Goal: Contribute content: Contribute content

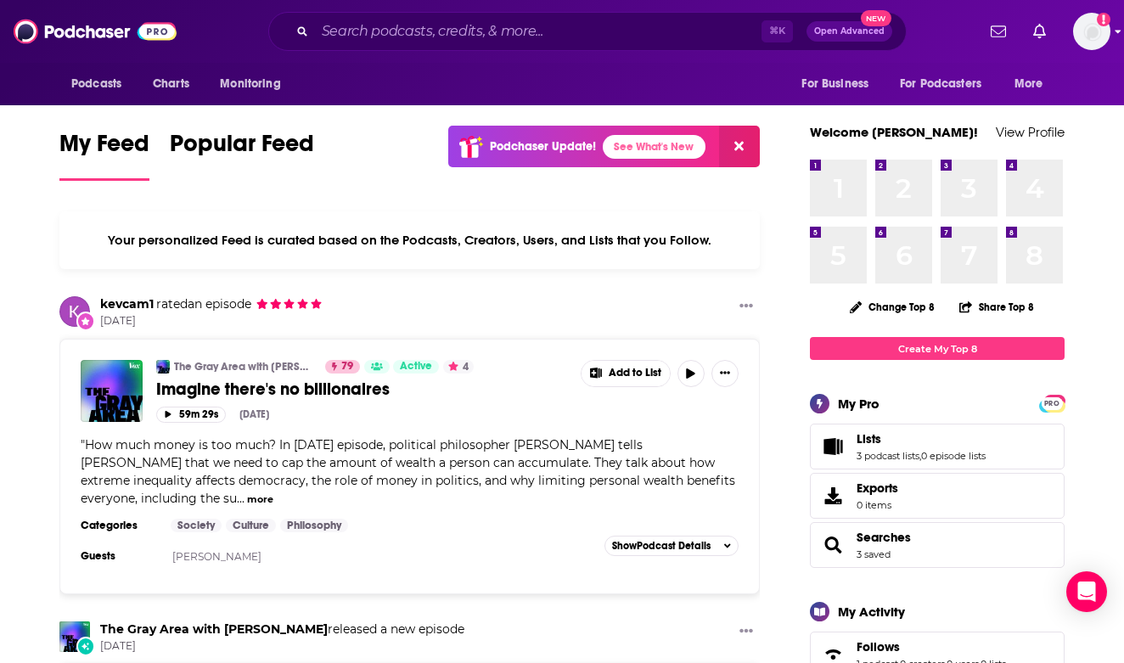
click at [1085, 29] on img "Logged in as bellagibb" at bounding box center [1092, 31] width 37 height 37
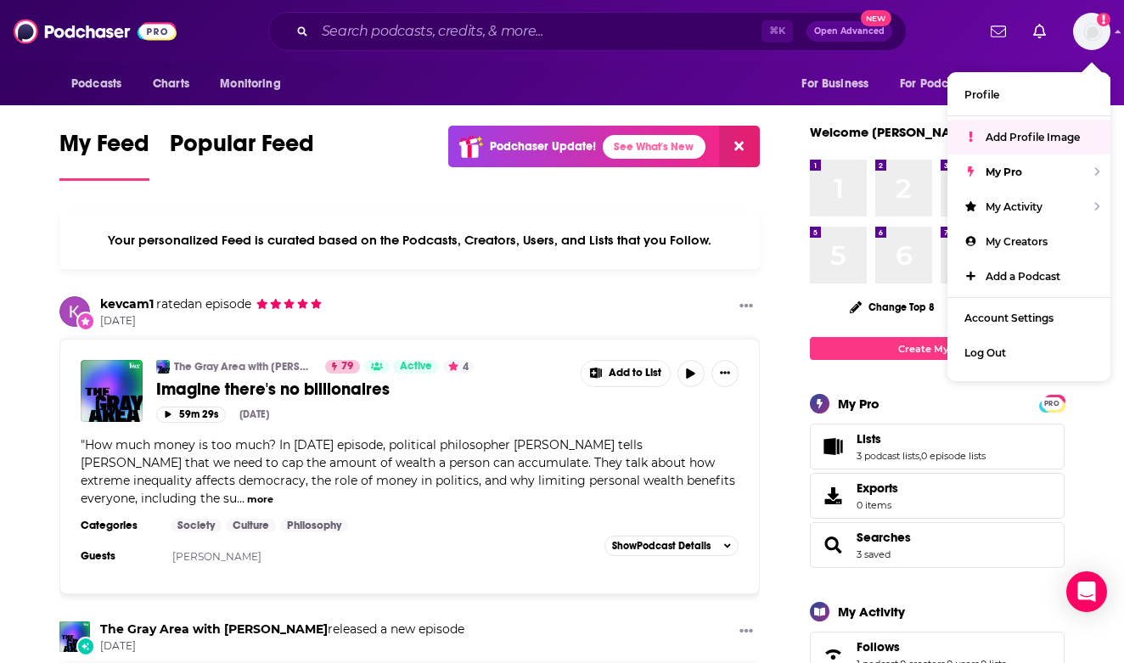
click at [1012, 132] on span "Add Profile Image" at bounding box center [1033, 137] width 94 height 13
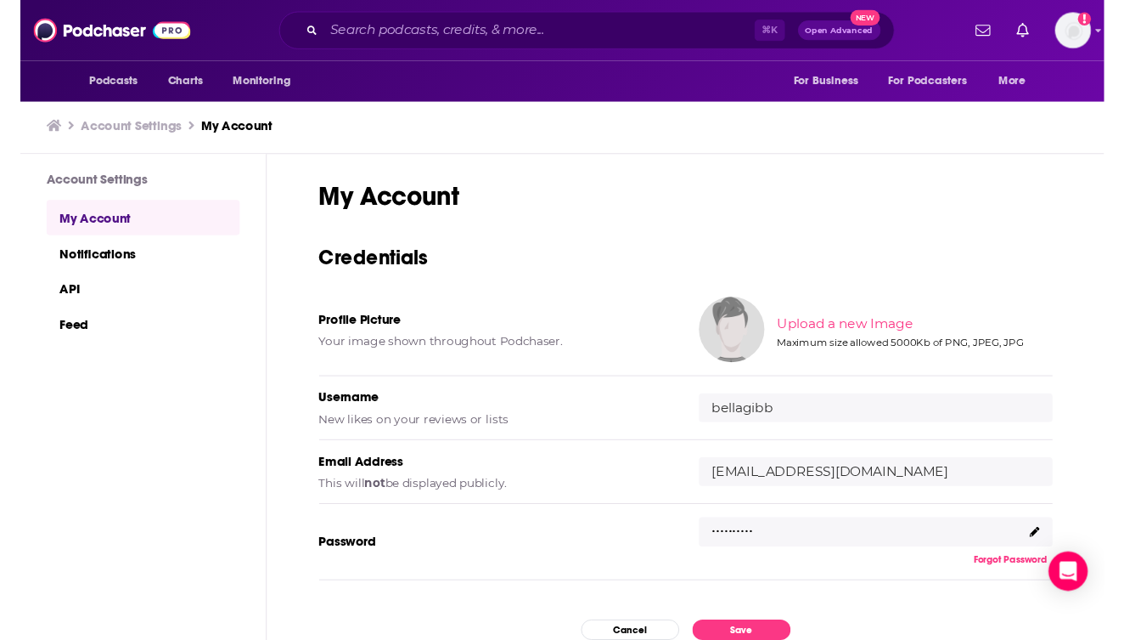
scroll to position [53, 0]
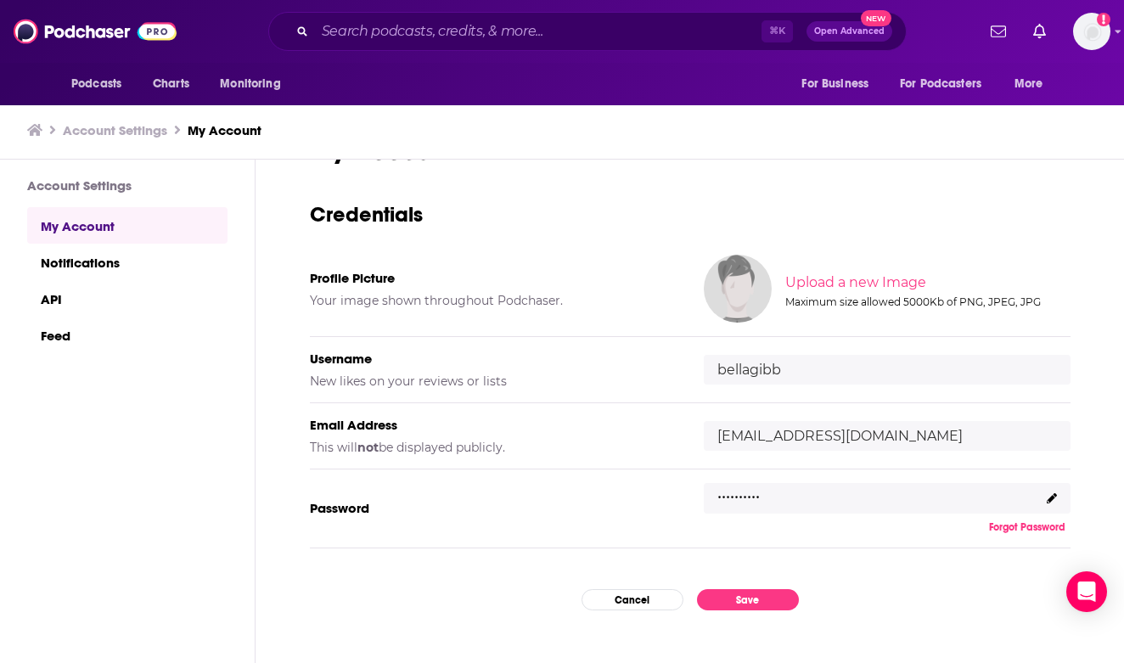
click at [756, 293] on img at bounding box center [738, 289] width 68 height 68
click at [804, 285] on input "file" at bounding box center [927, 283] width 846 height 76
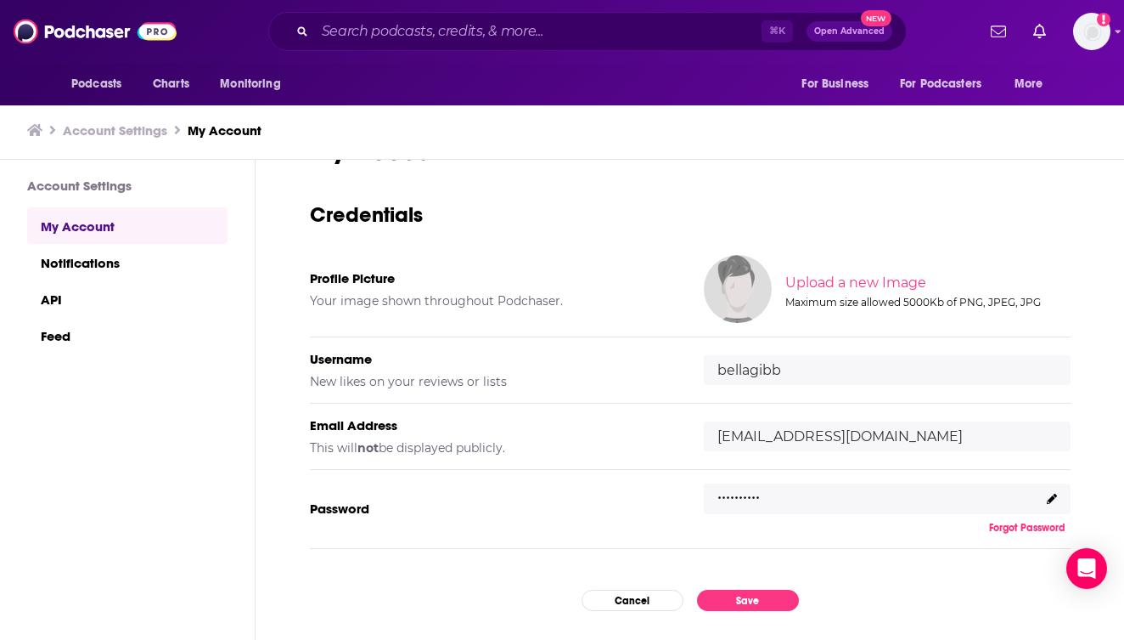
click at [756, 285] on img at bounding box center [738, 289] width 68 height 68
click at [802, 285] on input "file" at bounding box center [927, 283] width 846 height 76
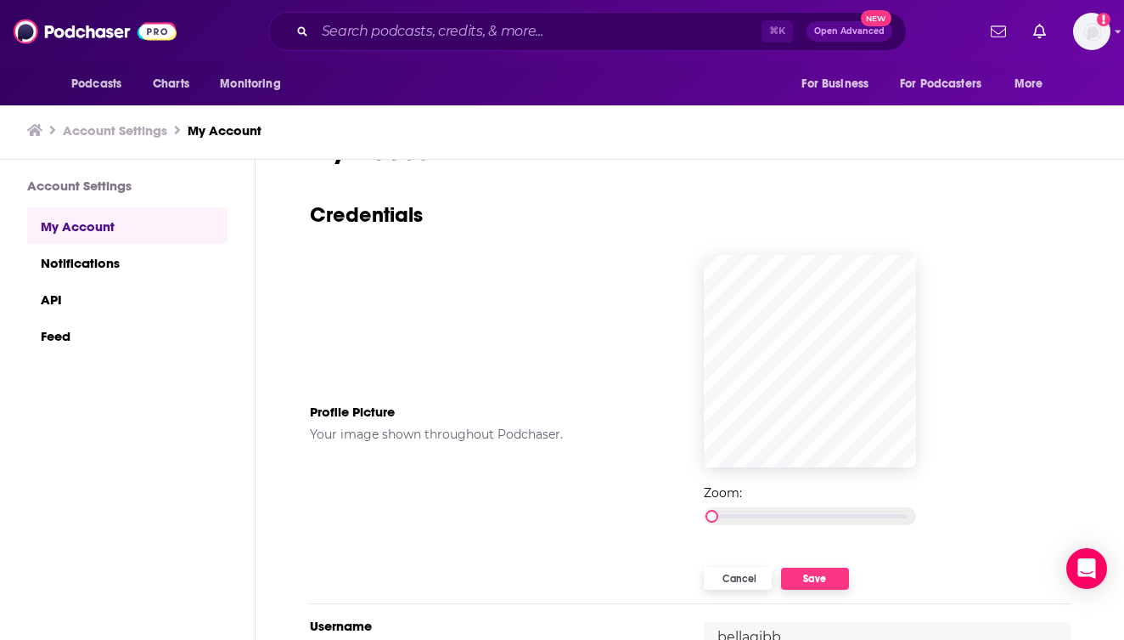
click at [822, 580] on button "Save" at bounding box center [815, 578] width 68 height 22
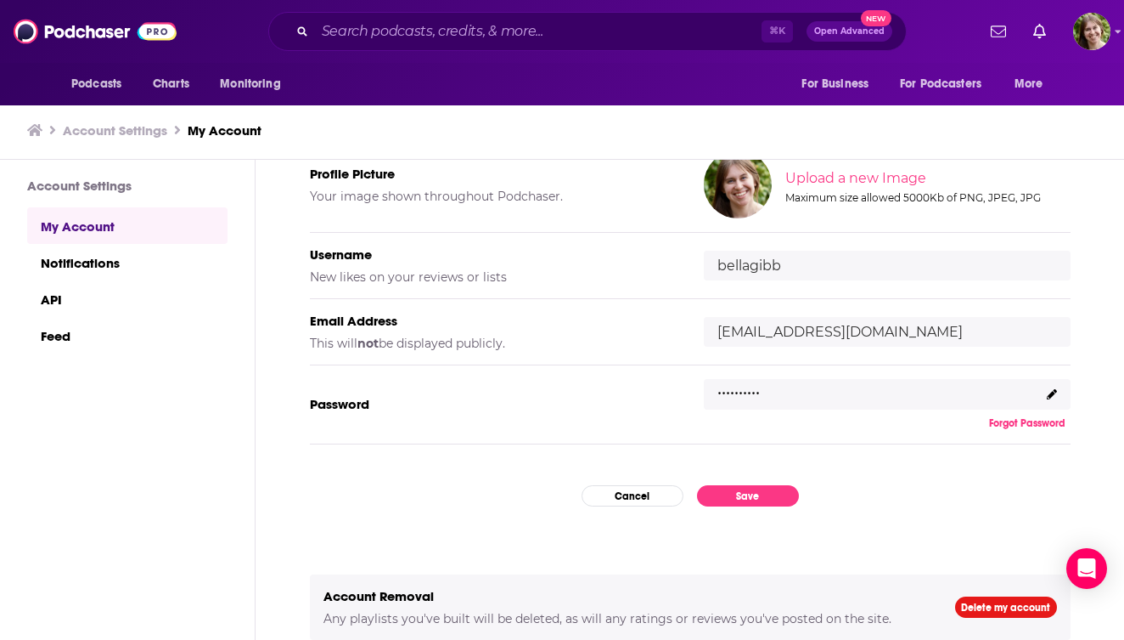
scroll to position [160, 0]
click at [755, 493] on button "Save" at bounding box center [748, 495] width 102 height 21
click at [741, 494] on button "Save" at bounding box center [748, 495] width 102 height 21
click at [70, 264] on link "Notifications" at bounding box center [127, 262] width 200 height 37
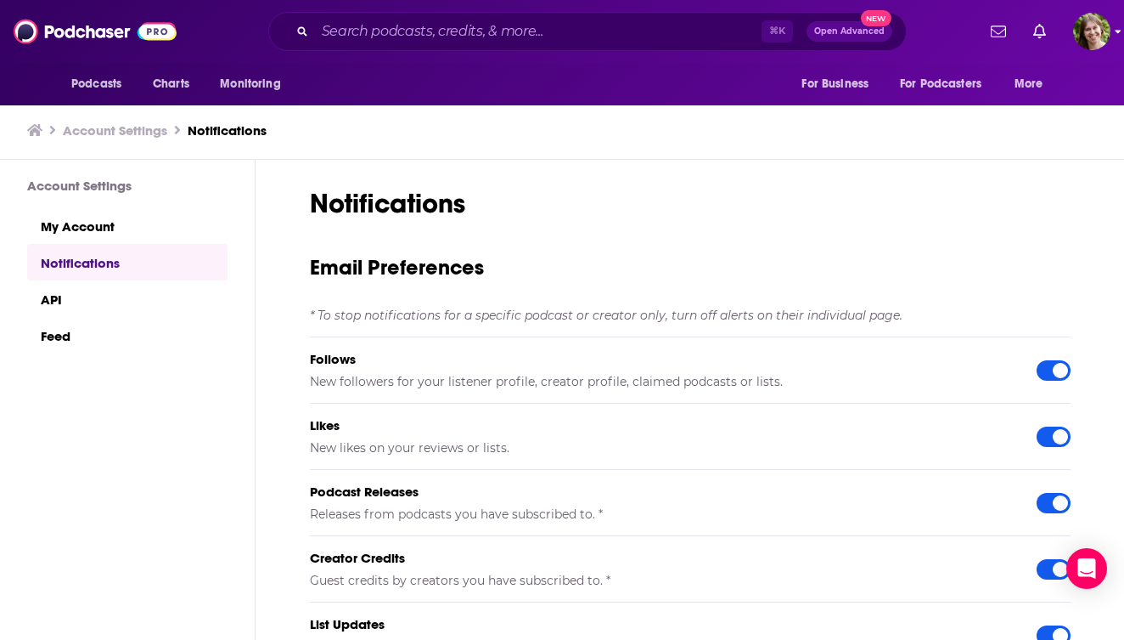
click at [1095, 42] on img "Logged in as bellagibb" at bounding box center [1092, 31] width 37 height 37
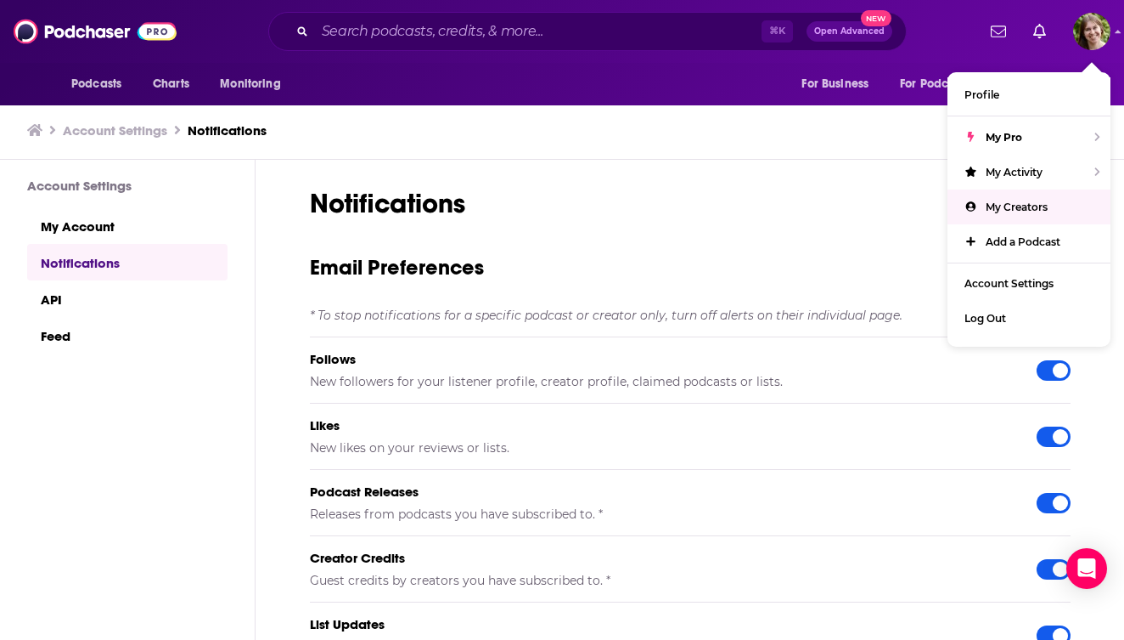
click at [1014, 206] on span "My Creators" at bounding box center [1017, 206] width 62 height 13
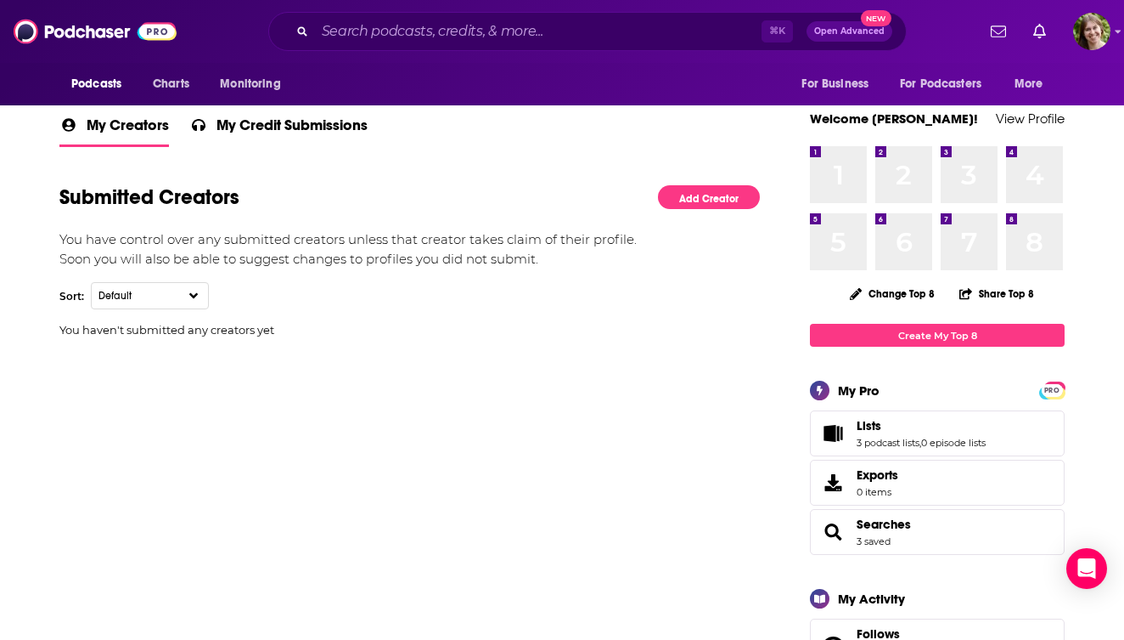
scroll to position [268, 0]
click at [691, 198] on link "Add Creator" at bounding box center [709, 198] width 102 height 25
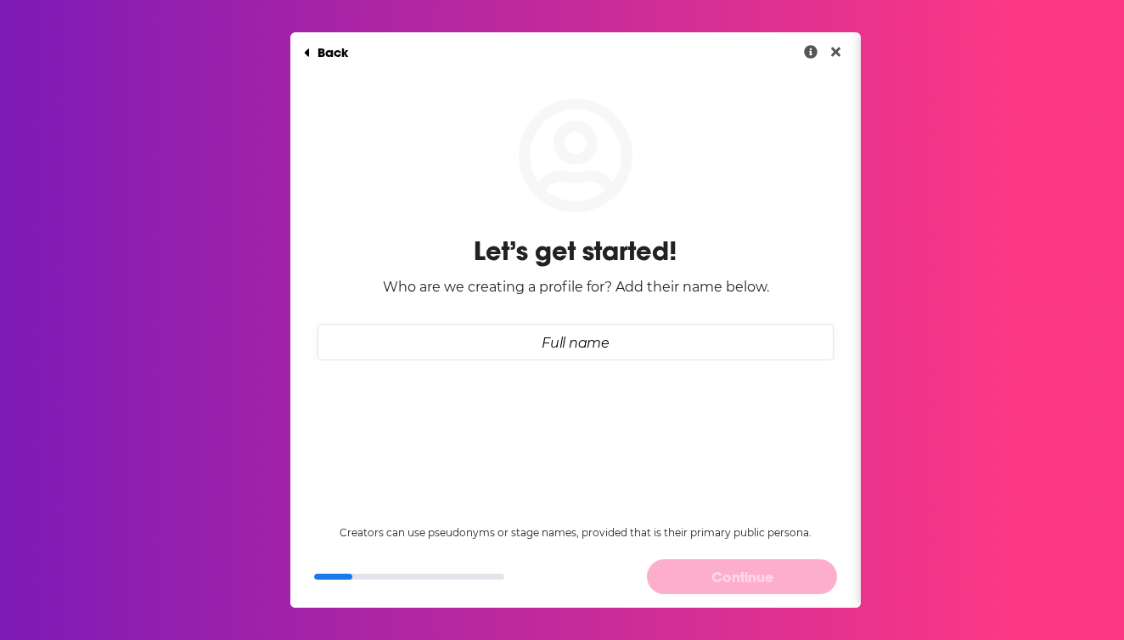
click at [580, 338] on input "Full name" at bounding box center [576, 342] width 516 height 37
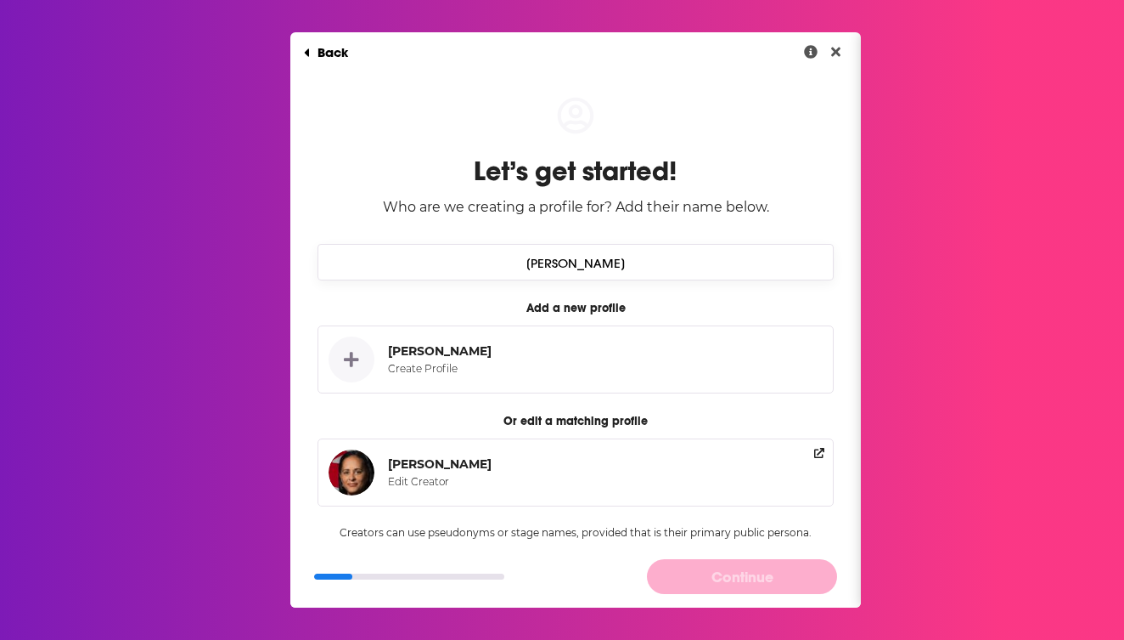
type input "[PERSON_NAME]"
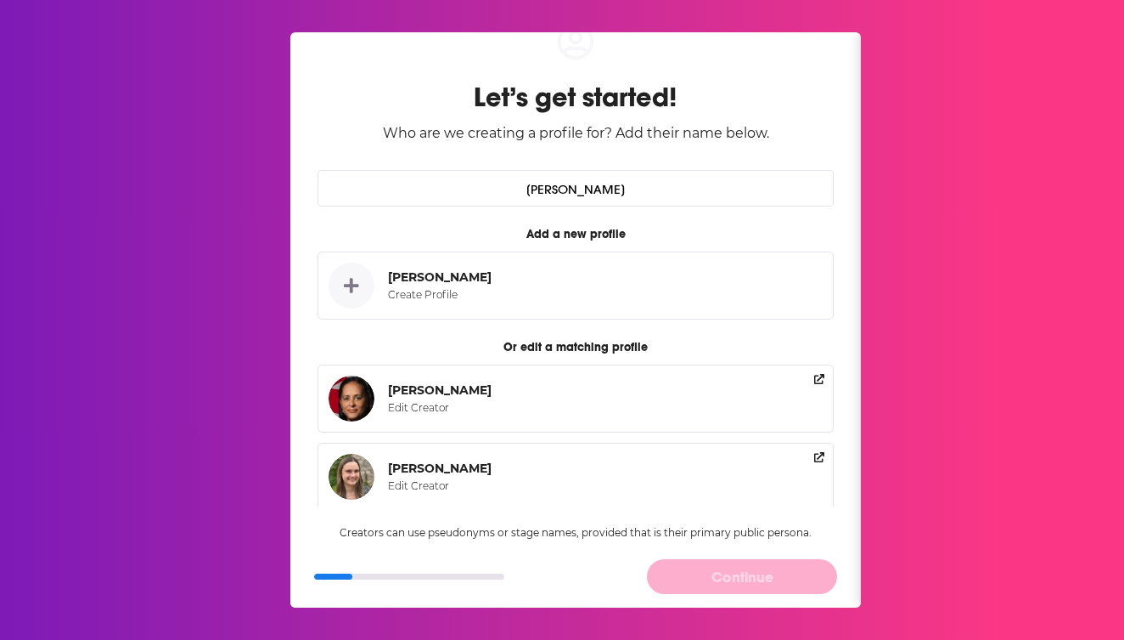
scroll to position [66, 0]
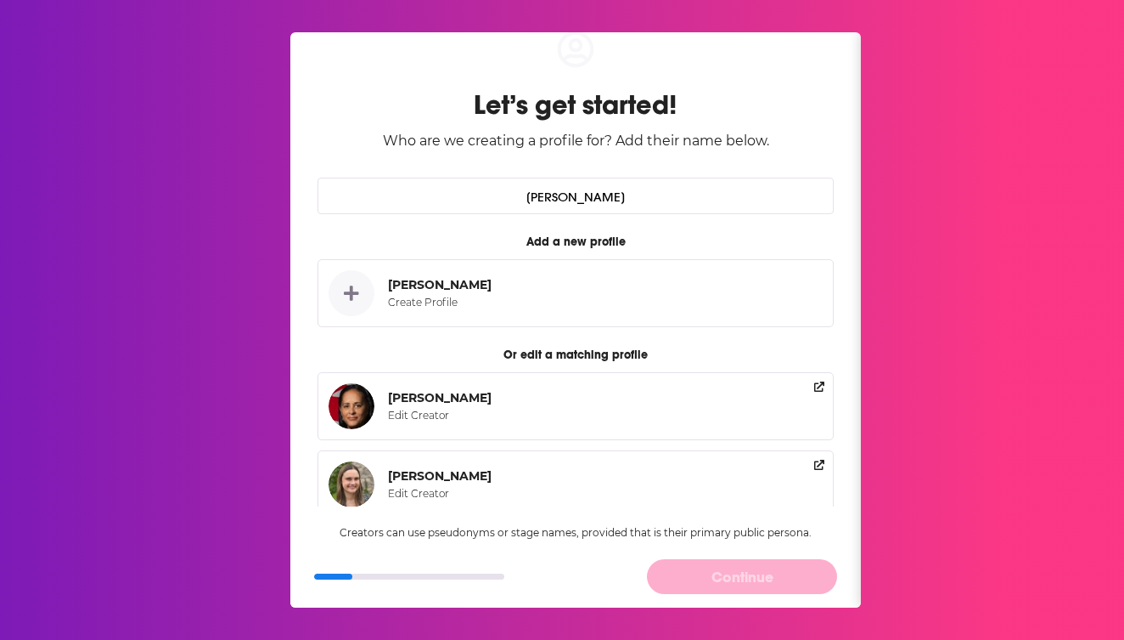
click at [497, 288] on button "[PERSON_NAME] Create Profile" at bounding box center [576, 293] width 516 height 68
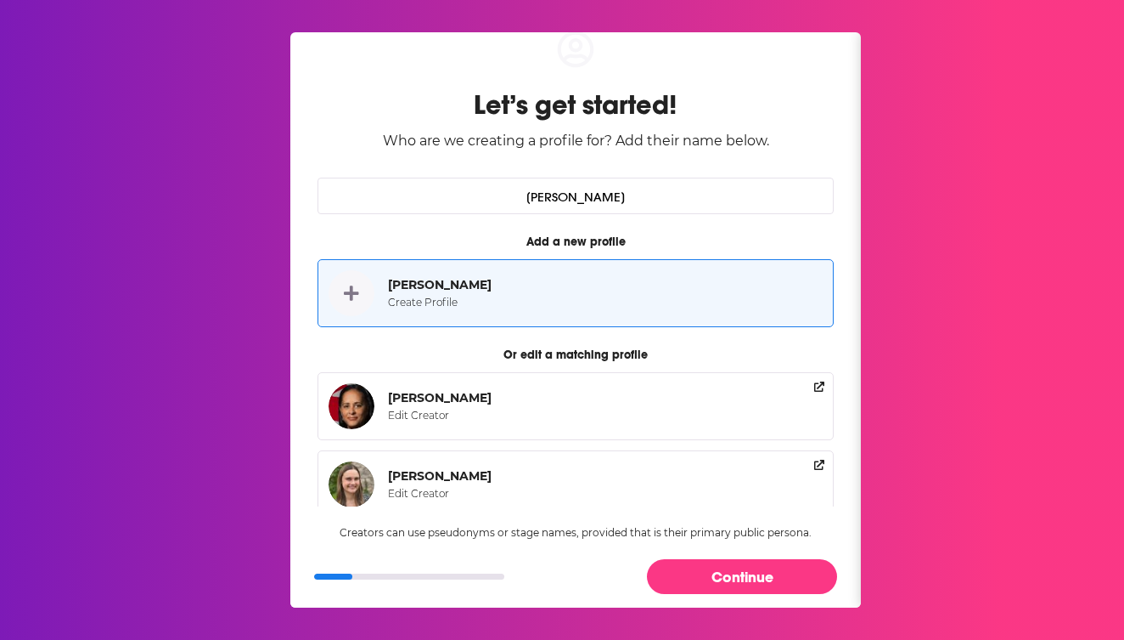
click at [790, 573] on button "Continue" at bounding box center [742, 576] width 190 height 35
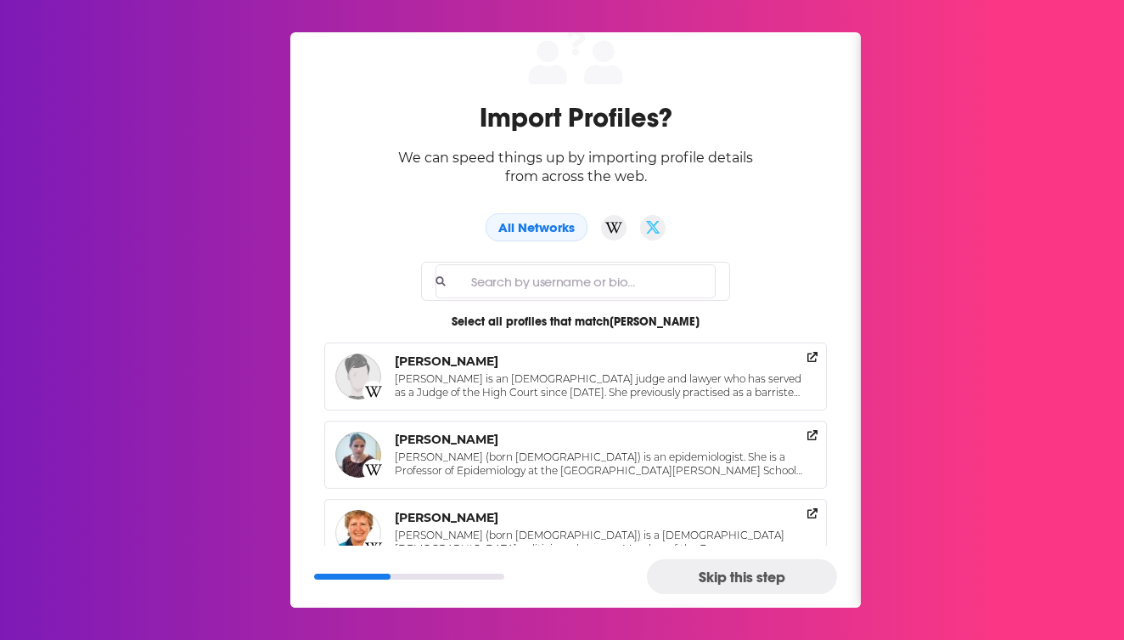
scroll to position [41, 0]
click at [700, 572] on button "Skip this step" at bounding box center [742, 576] width 190 height 35
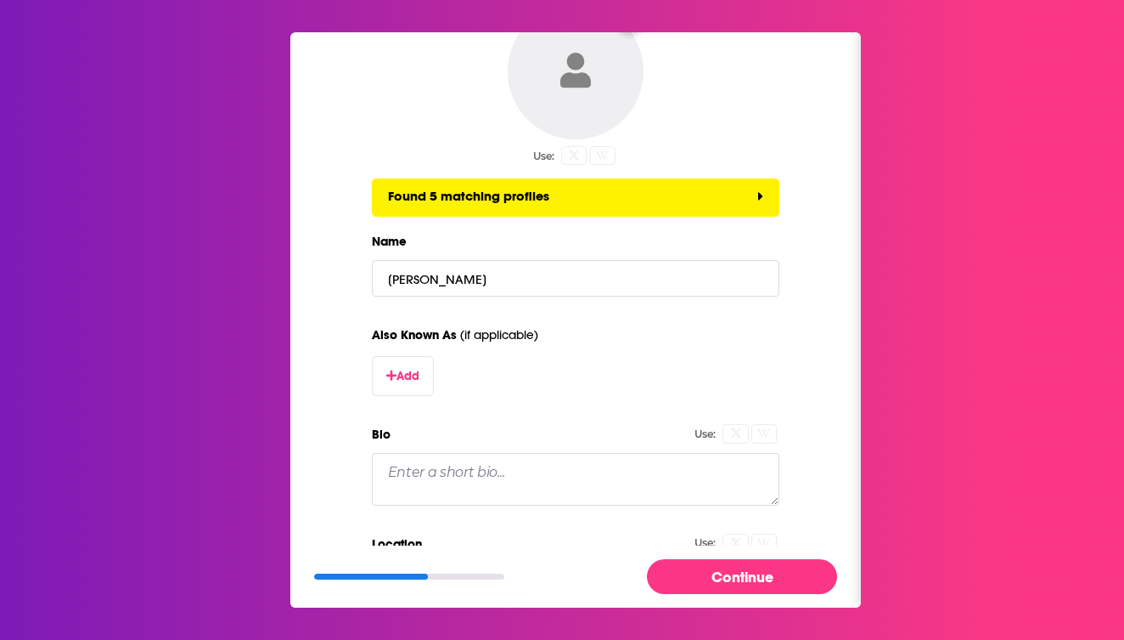
scroll to position [99, 0]
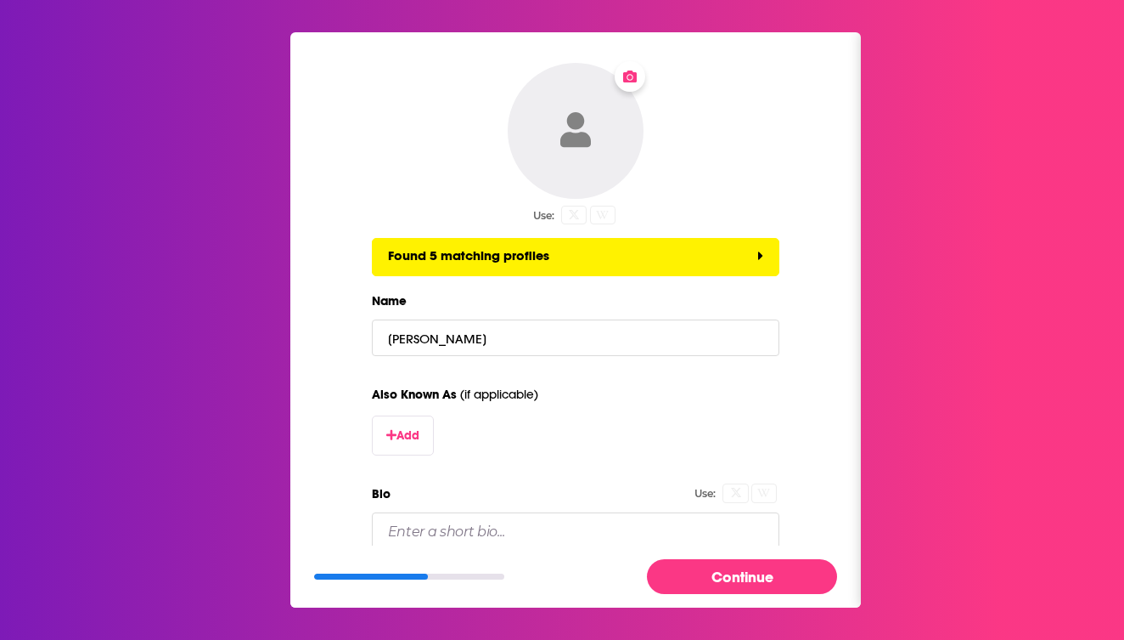
click at [577, 113] on icon "Change Photo" at bounding box center [576, 130] width 31 height 36
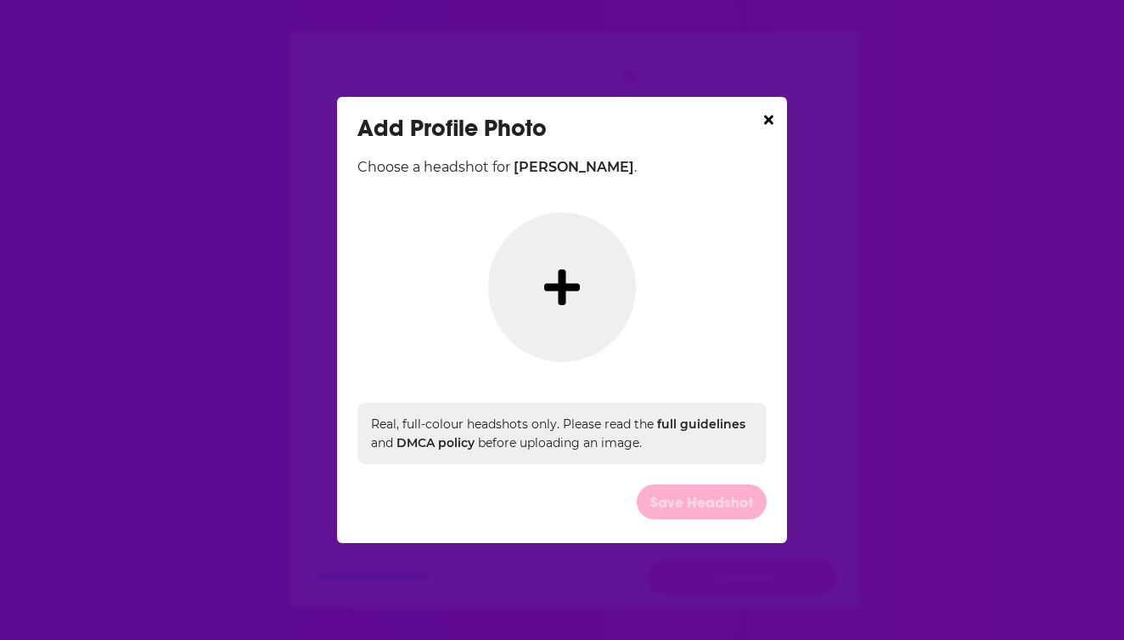
click at [513, 290] on button "Dialog" at bounding box center [562, 286] width 148 height 149
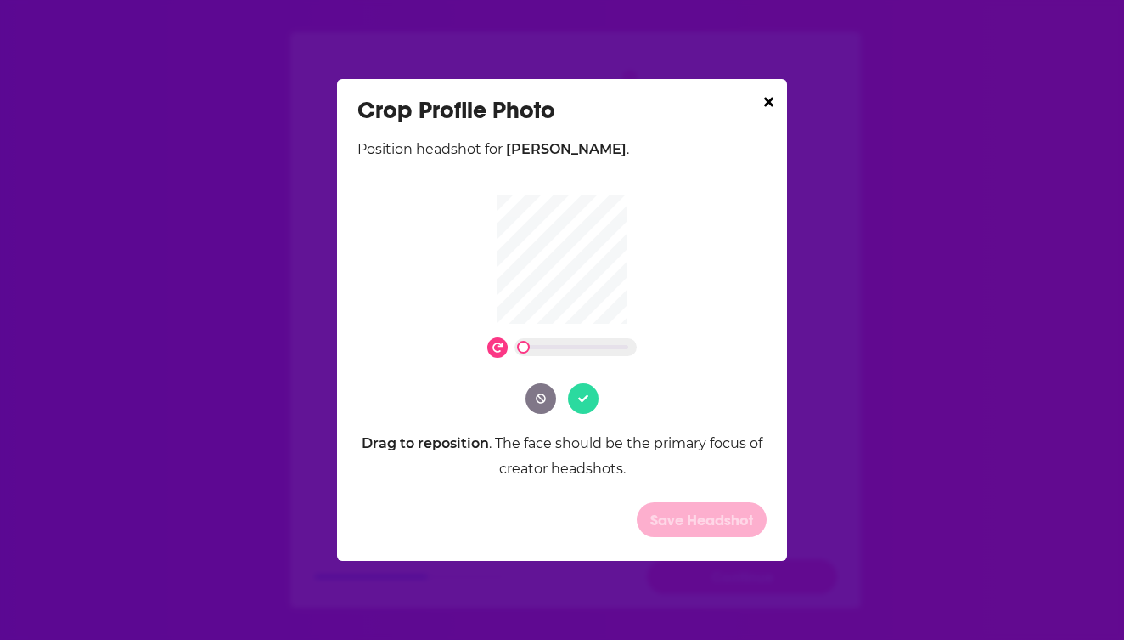
click at [588, 399] on icon "Dialog" at bounding box center [583, 398] width 10 height 10
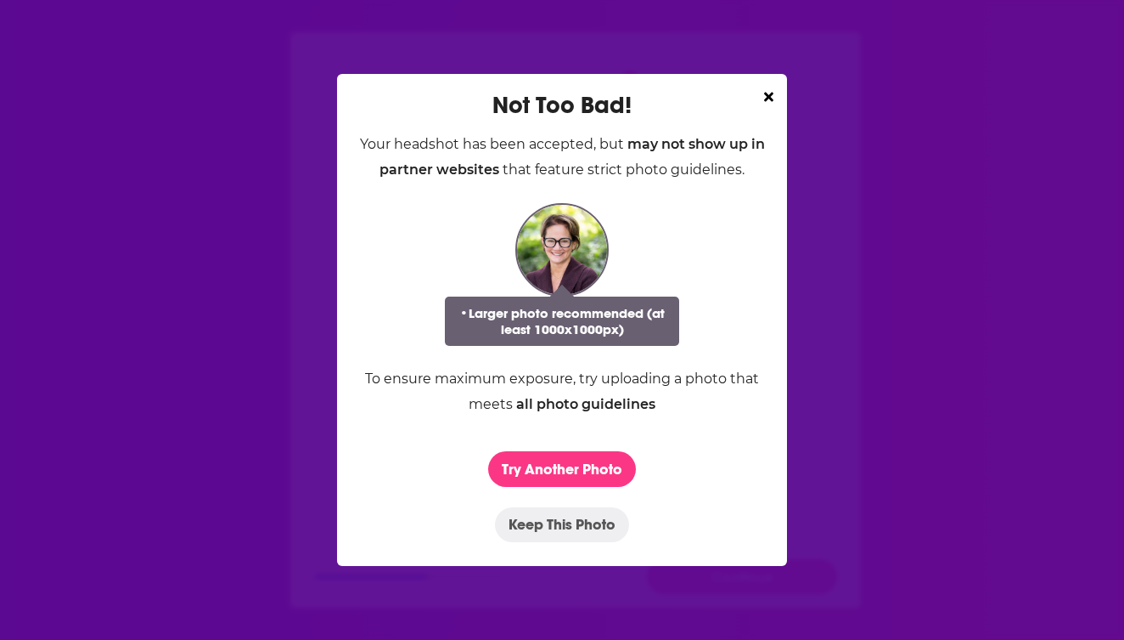
click at [588, 527] on button "Keep This Photo" at bounding box center [562, 524] width 134 height 35
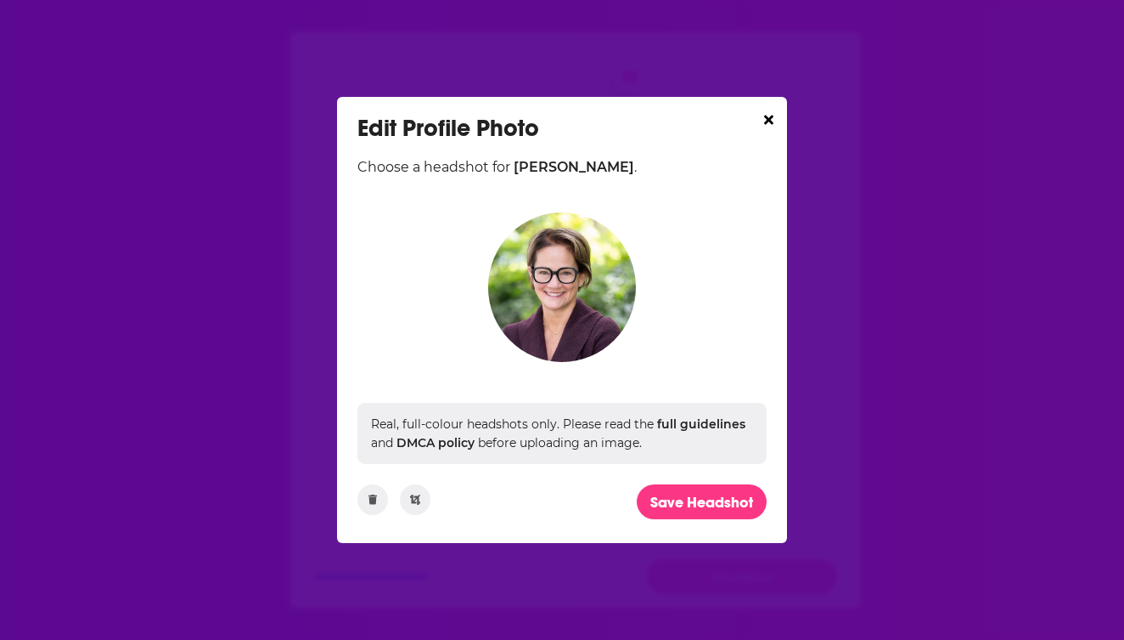
click at [705, 510] on button "Save Headshot" at bounding box center [702, 501] width 130 height 35
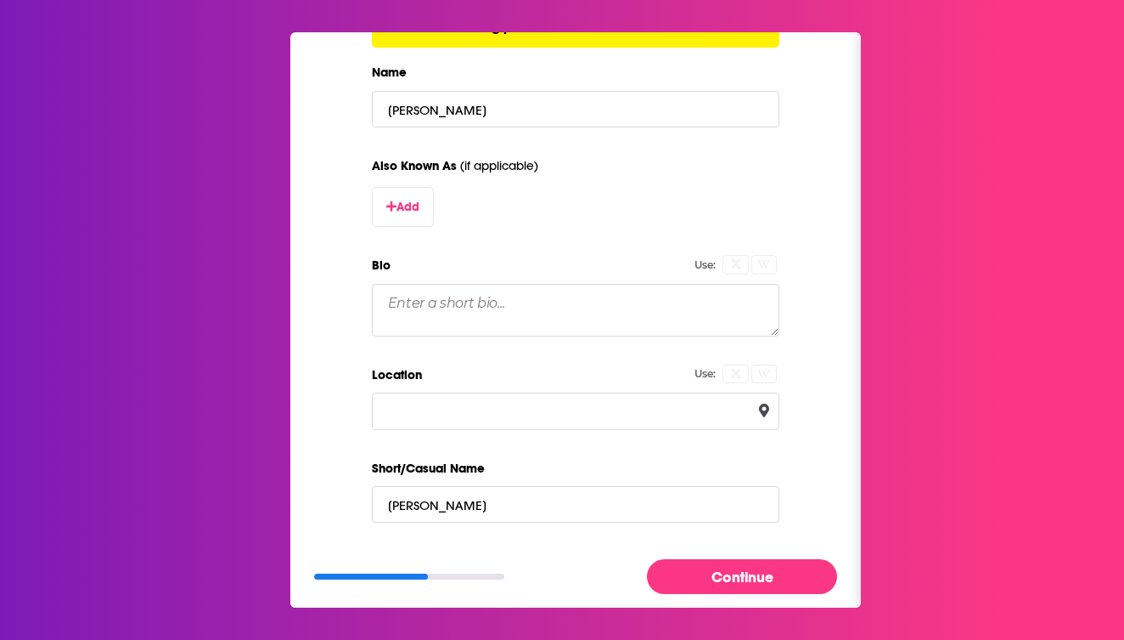
scroll to position [333, 0]
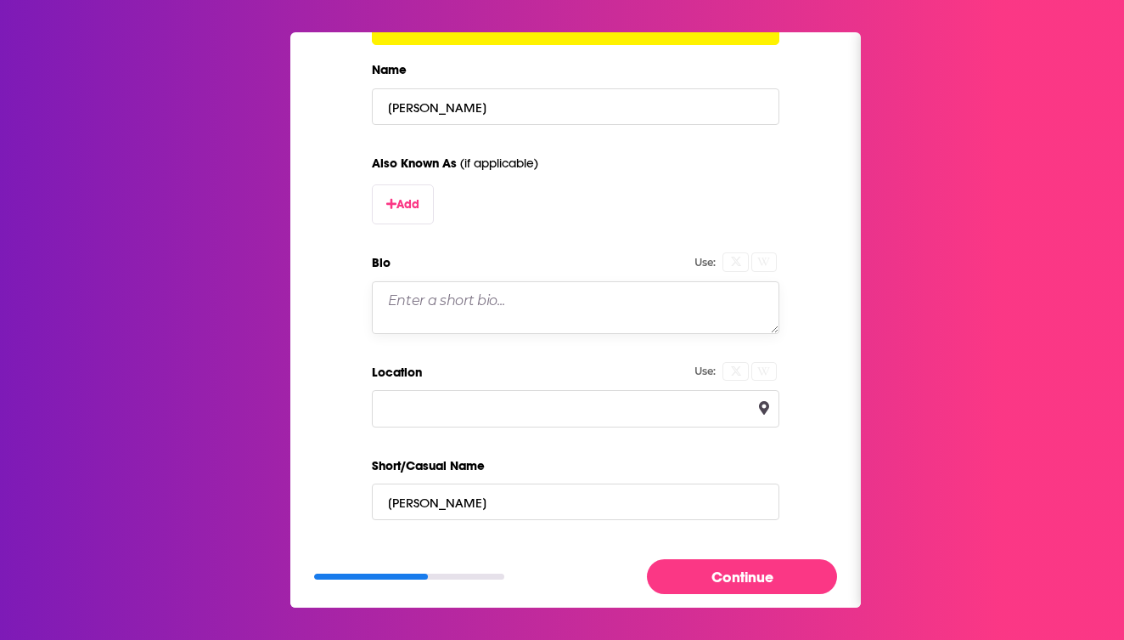
click at [491, 306] on textarea "Bio" at bounding box center [576, 307] width 408 height 53
paste textarea "[PERSON_NAME] is Professor and [PERSON_NAME] Chair in Literature at the [GEOGRA…"
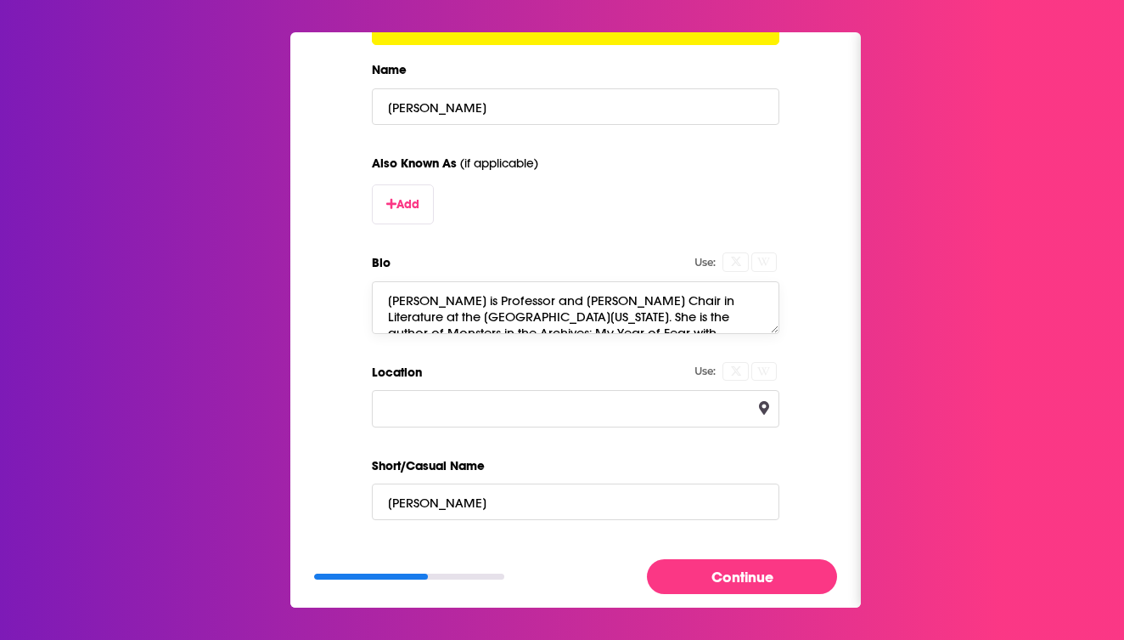
scroll to position [129, 0]
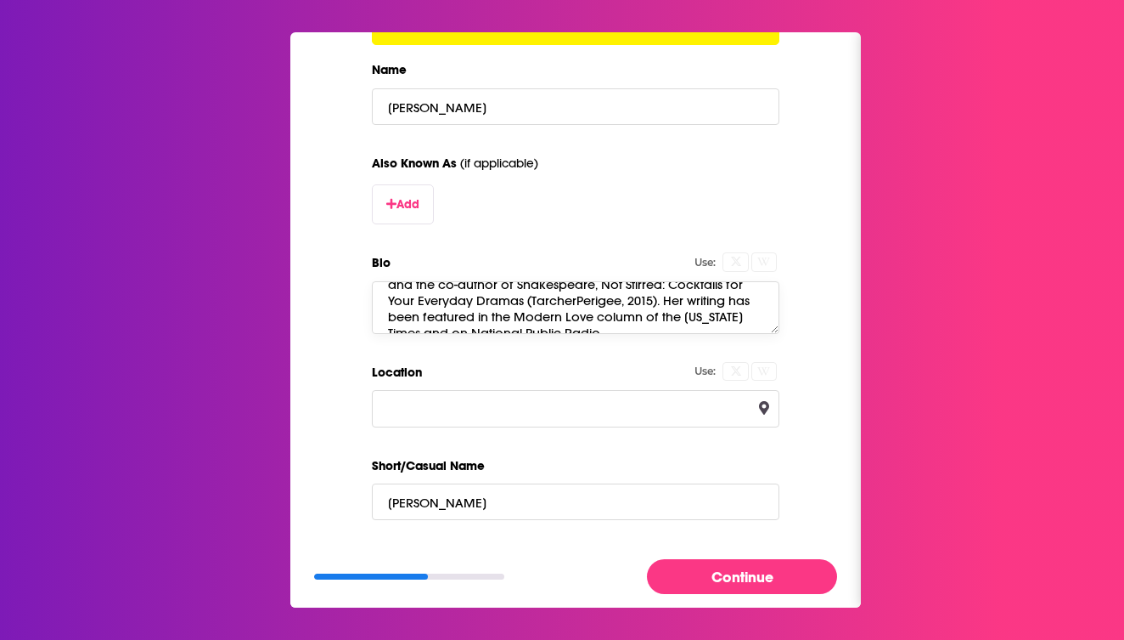
type textarea "[PERSON_NAME] is Professor and [PERSON_NAME] Chair in Literature at the [GEOGRA…"
click at [455, 366] on label "Location" at bounding box center [576, 372] width 408 height 22
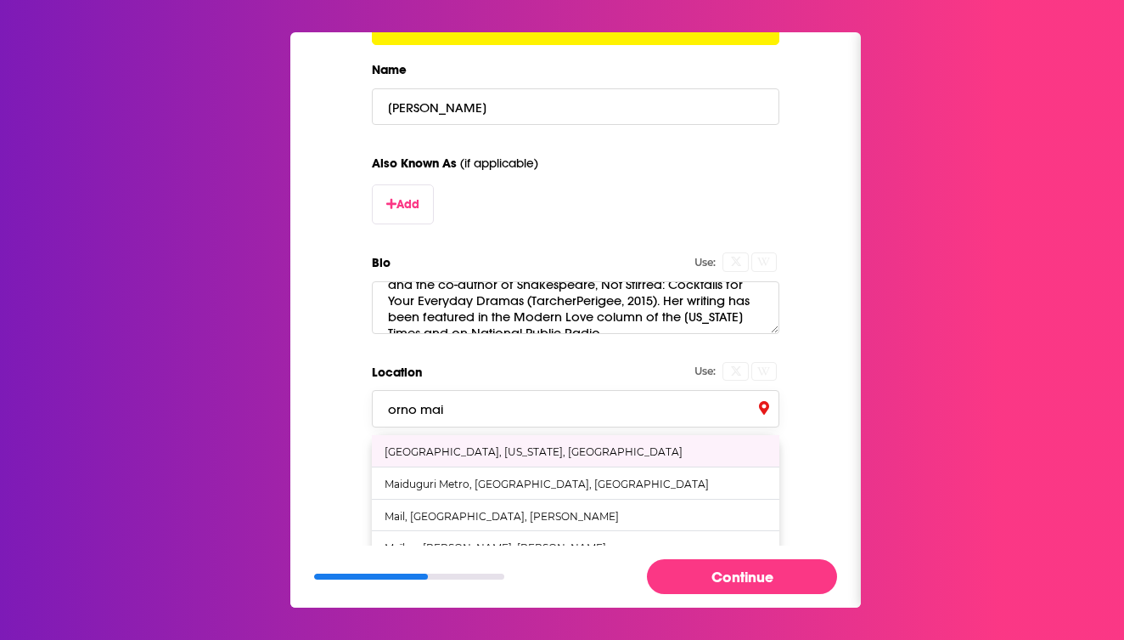
click at [468, 448] on div "[GEOGRAPHIC_DATA], [US_STATE], [GEOGRAPHIC_DATA]" at bounding box center [534, 451] width 298 height 13
type input "[GEOGRAPHIC_DATA], [US_STATE], [GEOGRAPHIC_DATA]"
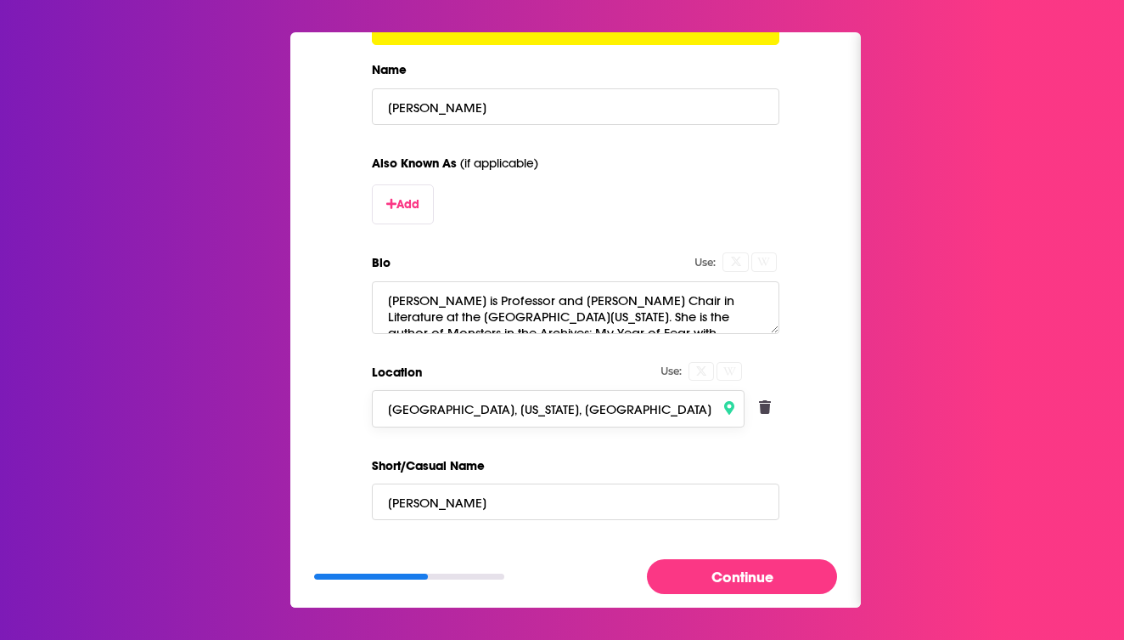
scroll to position [0, 0]
click at [531, 357] on form "Add a New Creator Fill in the basics below. Use: Found 5 matching profiles Name…" at bounding box center [576, 228] width 408 height 979
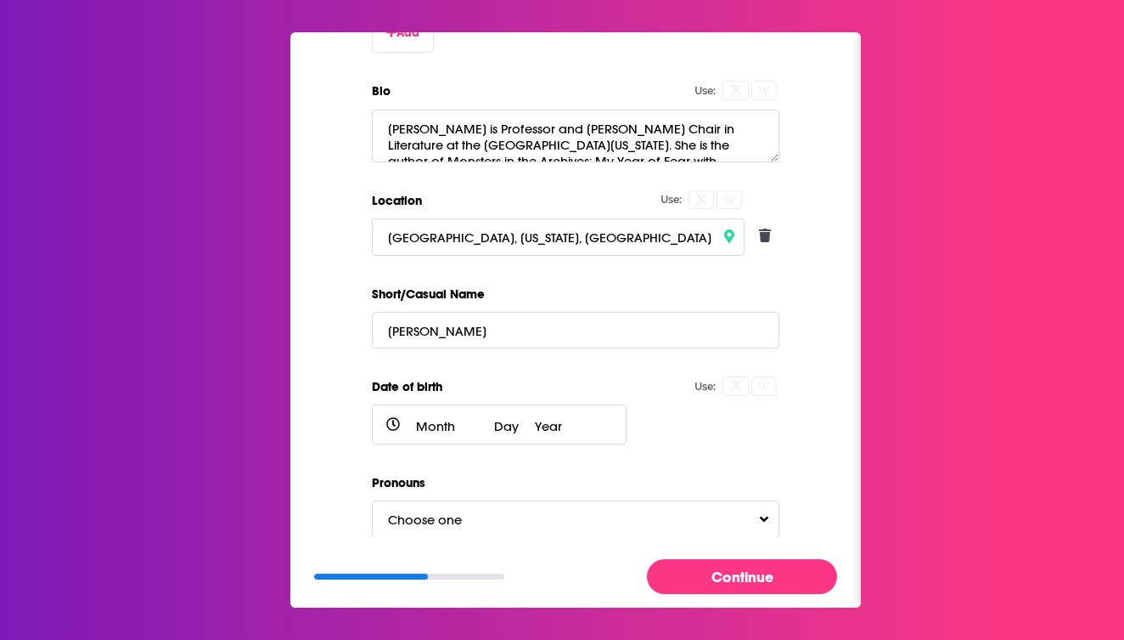
click at [485, 515] on span "Choose one" at bounding box center [442, 519] width 108 height 16
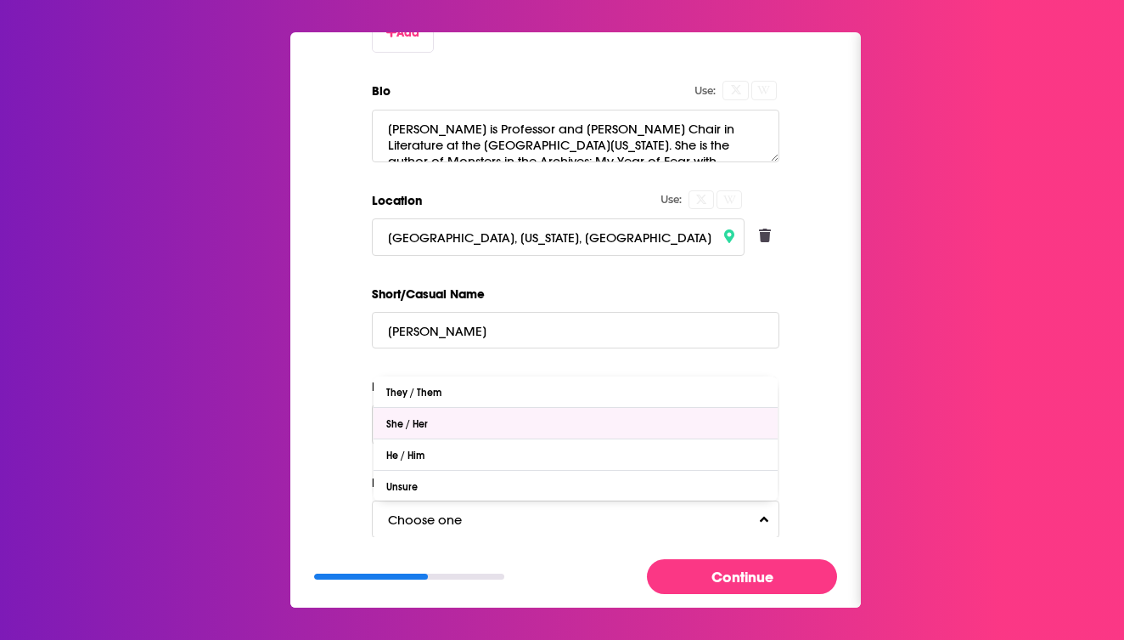
click at [466, 416] on div "She / Her" at bounding box center [576, 423] width 404 height 31
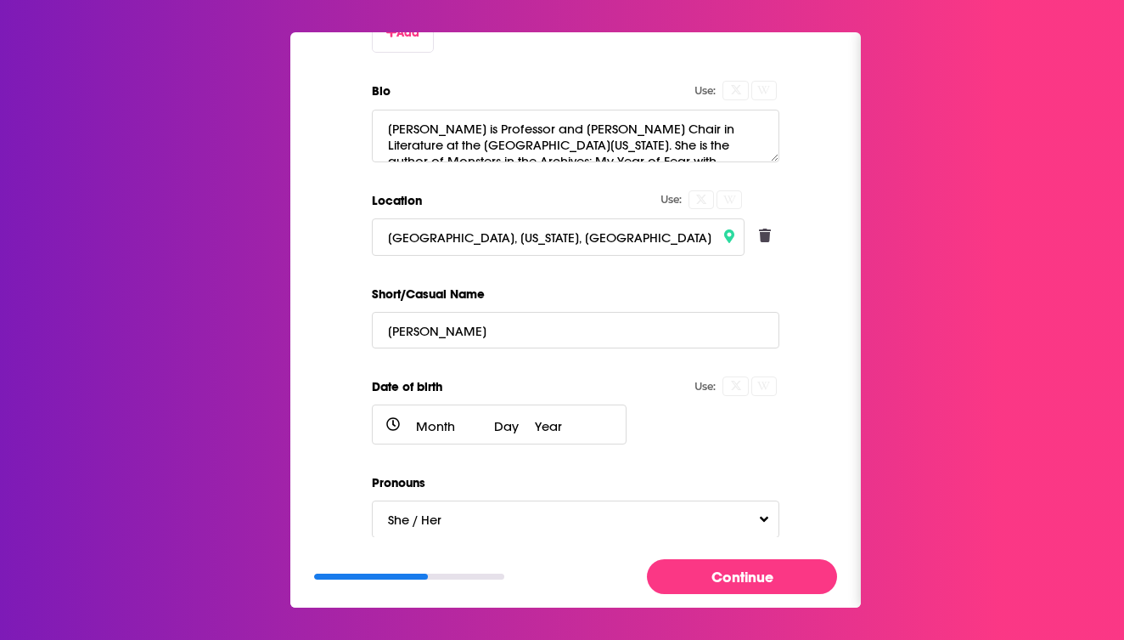
click at [732, 583] on button "Continue" at bounding box center [742, 576] width 190 height 35
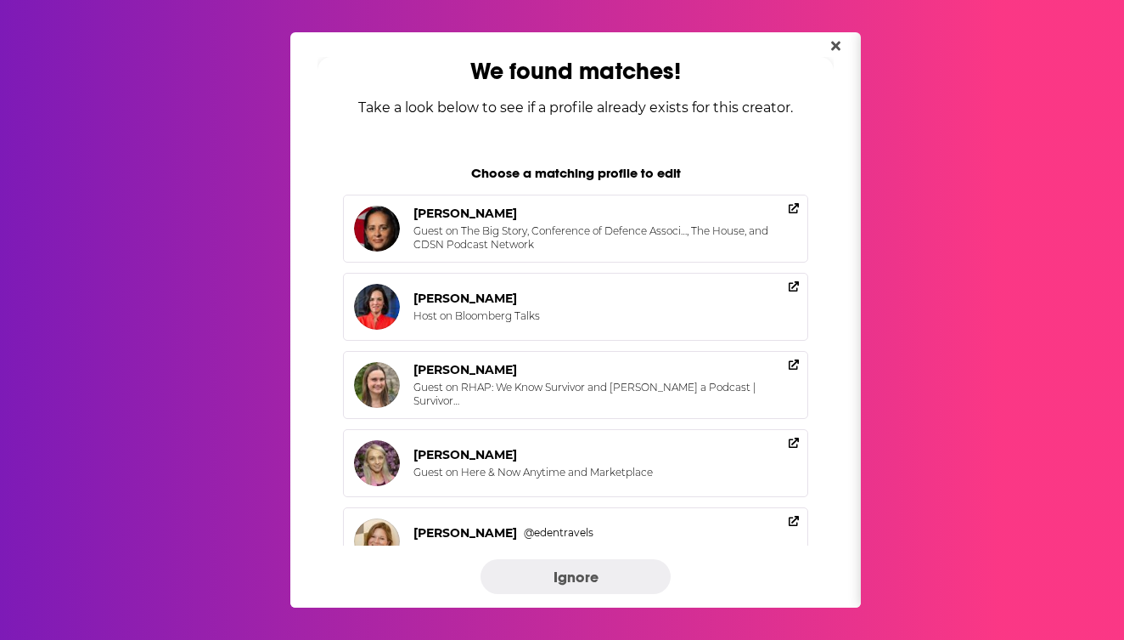
click at [611, 580] on button "Ignore" at bounding box center [576, 576] width 190 height 35
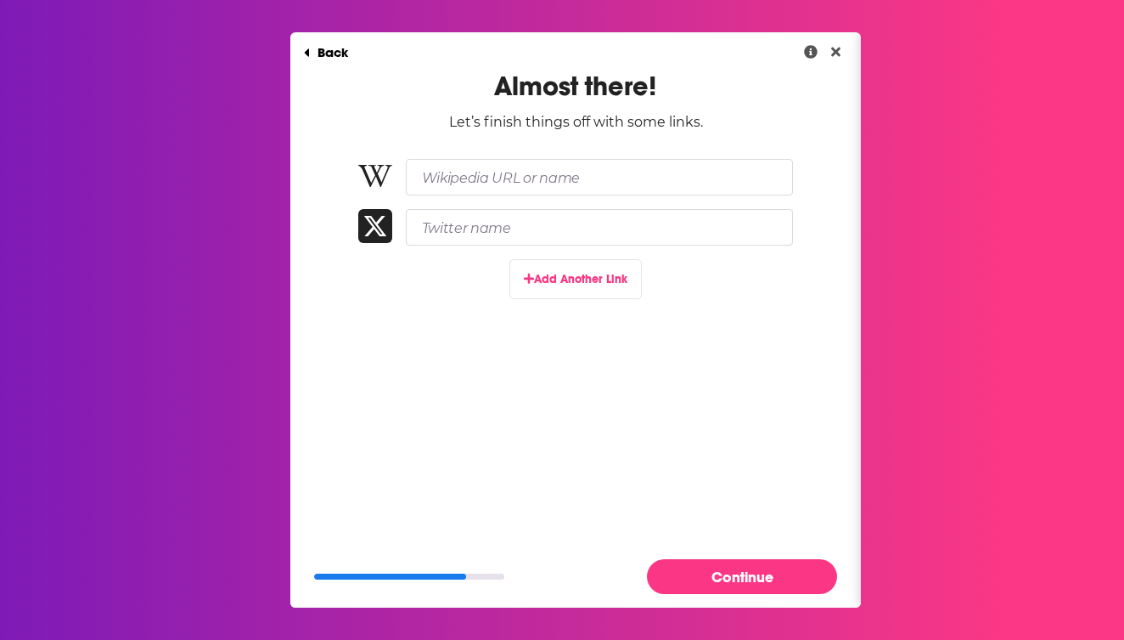
click at [558, 285] on button "Add Another Link" at bounding box center [576, 279] width 132 height 40
click at [543, 273] on input "Paste link here..." at bounding box center [599, 277] width 387 height 37
paste input "[URL][DOMAIN_NAME][PERSON_NAME]"
type input "[URL][DOMAIN_NAME][PERSON_NAME]"
click at [700, 416] on div "Back Almost there! Let’s finish things off with some links. [URL][DOMAIN_NAME][…" at bounding box center [575, 289] width 571 height 514
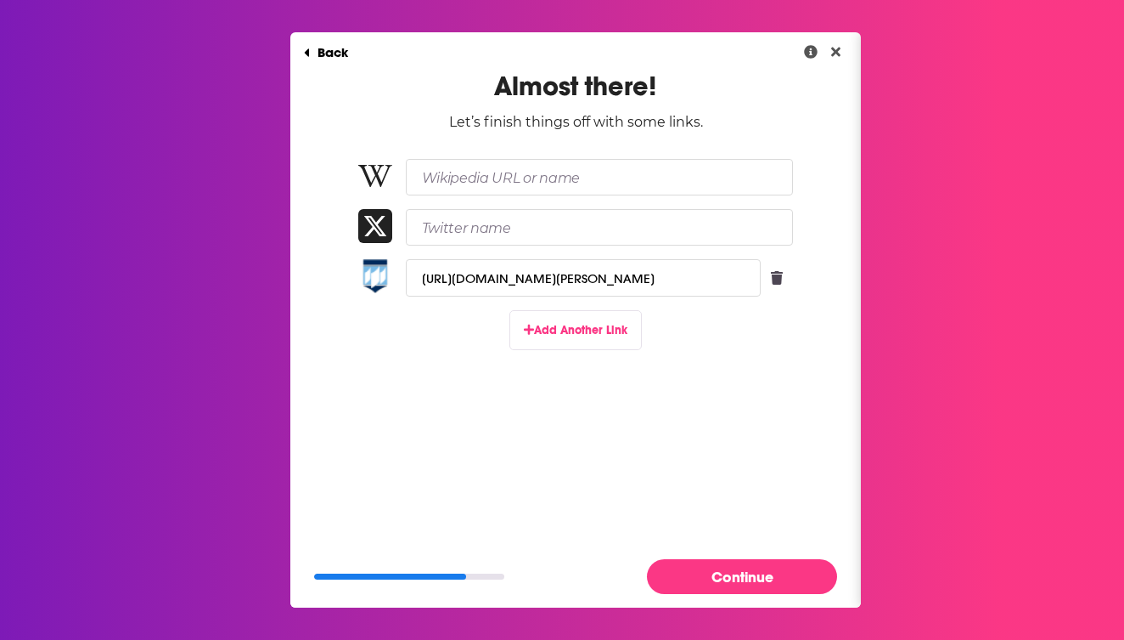
click at [733, 582] on button "Continue" at bounding box center [742, 576] width 190 height 35
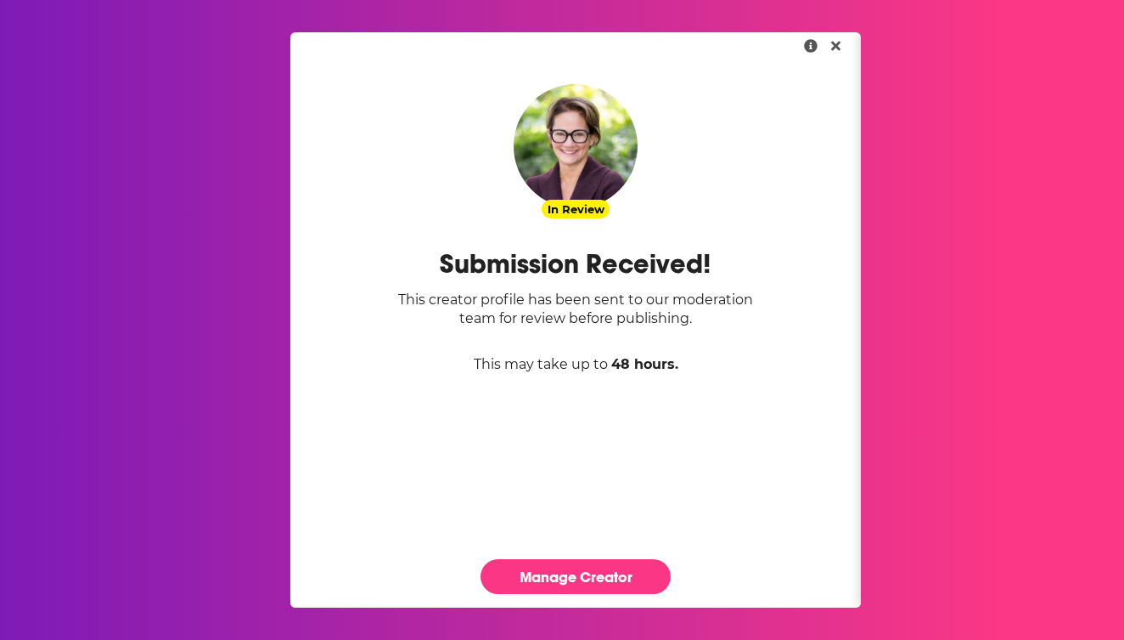
click at [634, 576] on link "Manage Creator" at bounding box center [576, 576] width 190 height 35
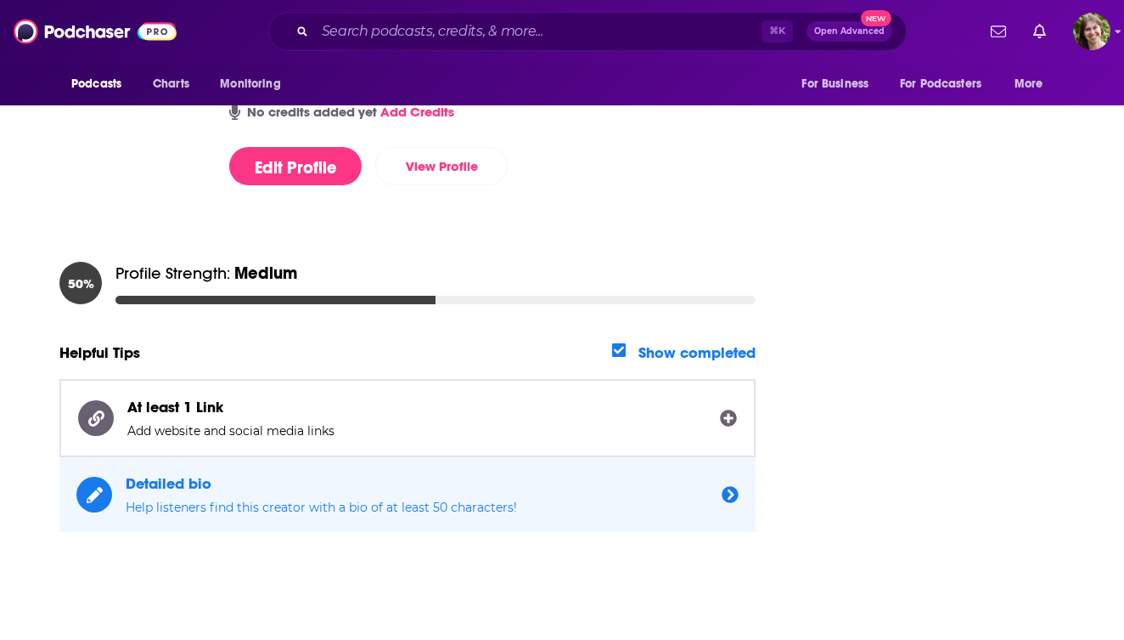
scroll to position [385, 0]
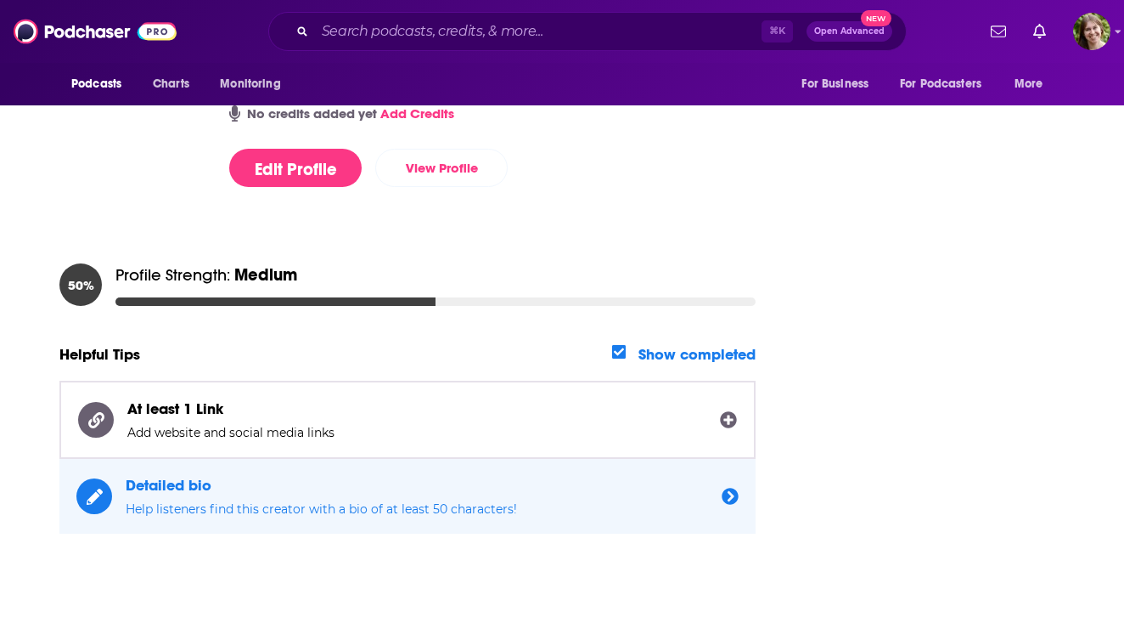
click at [444, 492] on span "Detailed bio Help listeners find this creator with a bio of at least 50 charact…" at bounding box center [417, 496] width 583 height 41
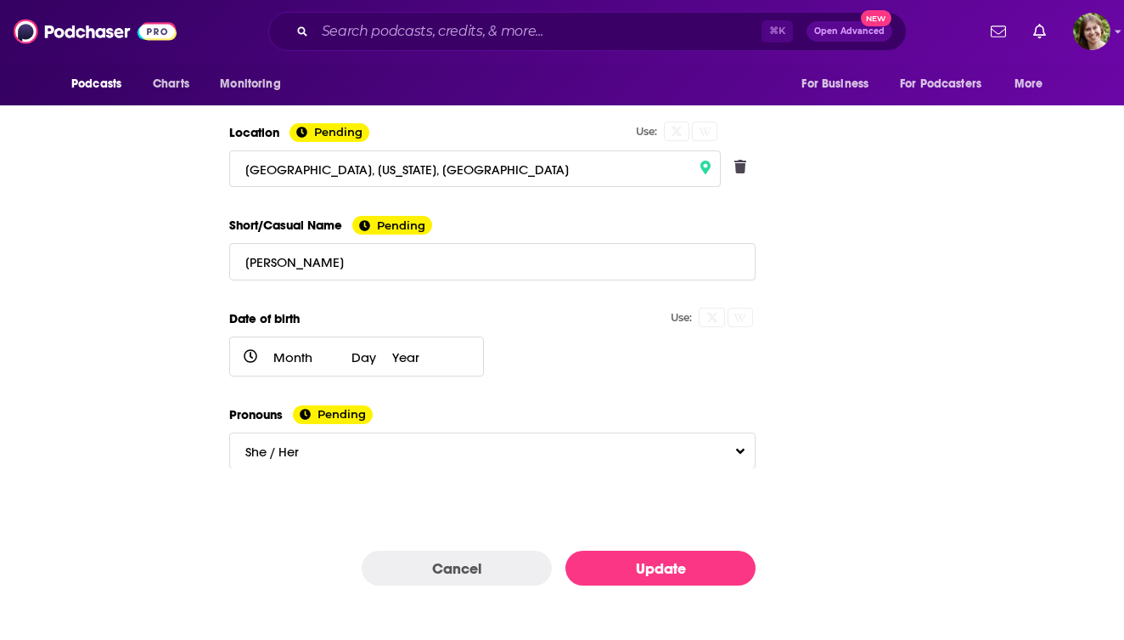
scroll to position [409, 0]
